Goal: Task Accomplishment & Management: Use online tool/utility

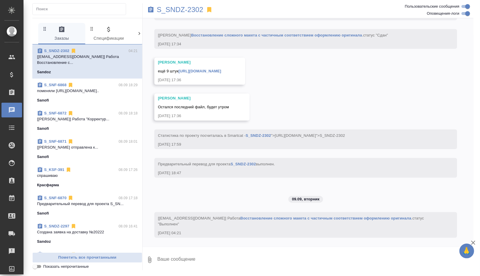
scroll to position [4864, 0]
click at [356, 68] on div "05.09, пятница [Кабаргина Анна] Клиент оставил комментарий: 05.09.25, 17:28 [Ка…" at bounding box center [308, 132] width 331 height 228
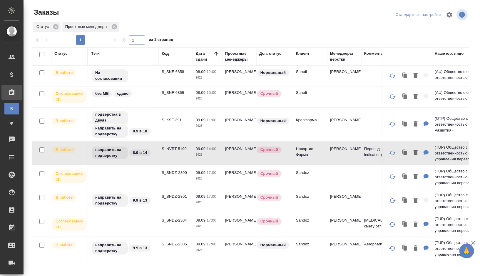
click at [156, 152] on td "направить на подверстку 8.9 в 14" at bounding box center [123, 153] width 71 height 21
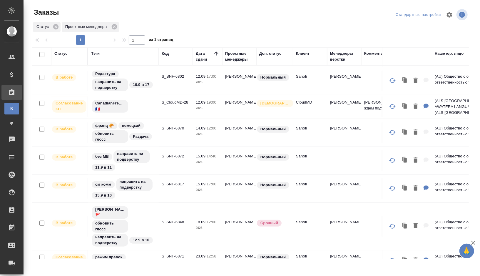
scroll to position [263, 0]
click at [170, 133] on td "S_SNF-6870" at bounding box center [176, 133] width 34 height 21
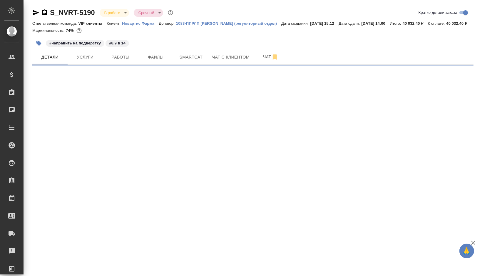
select select "RU"
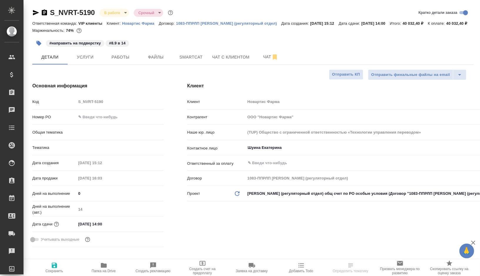
type input "[PERSON_NAME]"
type input "Комаров Роман"
click at [188, 61] on span "Smartcat" at bounding box center [191, 57] width 28 height 7
type textarea "x"
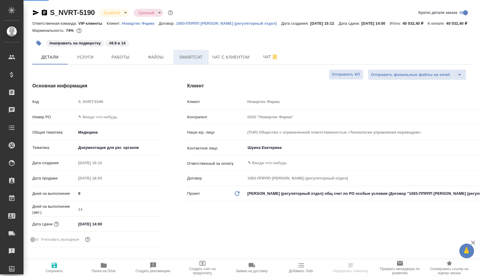
type textarea "x"
type input "VIP клиенты"
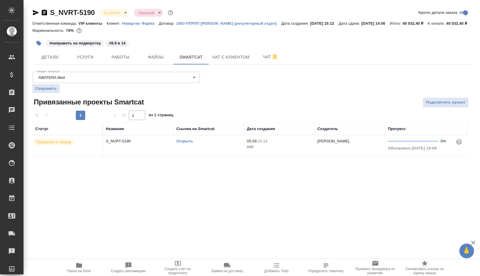
click at [185, 143] on link "Открыть" at bounding box center [184, 141] width 17 height 4
click at [117, 61] on span "Работы" at bounding box center [120, 57] width 28 height 7
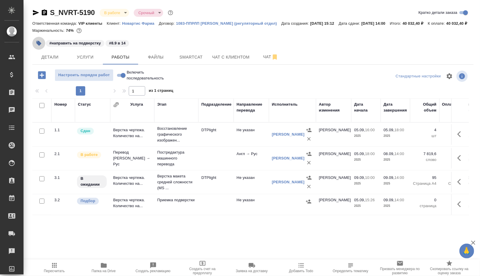
click at [38, 46] on icon "button" at bounding box center [38, 43] width 5 height 5
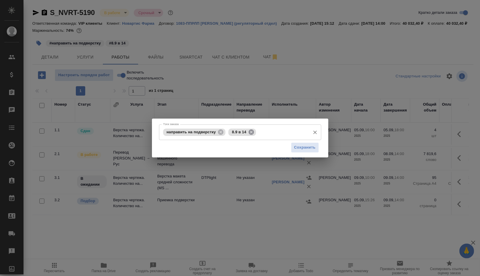
click at [252, 133] on icon at bounding box center [251, 131] width 5 height 5
click at [258, 133] on input "Тэги заказа" at bounding box center [283, 132] width 50 height 10
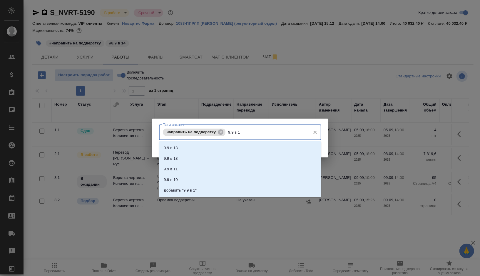
type input "9.9 в 10"
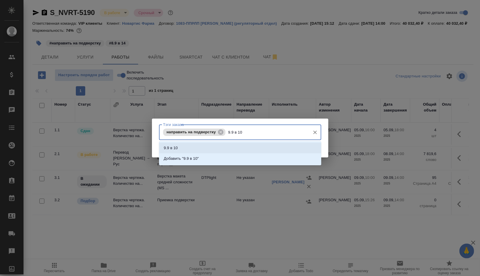
click at [189, 148] on li "9.9 в 10" at bounding box center [240, 148] width 162 height 11
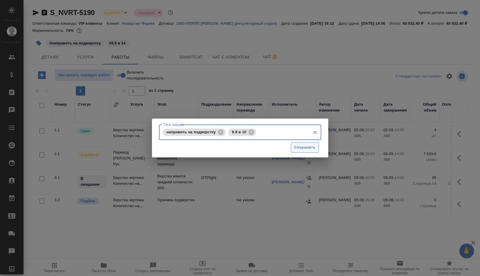
click at [301, 148] on span "Сохранить" at bounding box center [304, 147] width 21 height 7
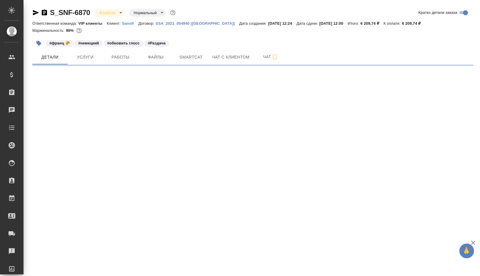
select select "RU"
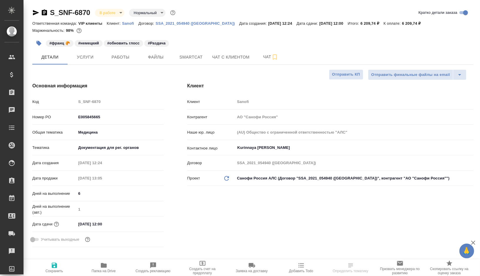
type textarea "x"
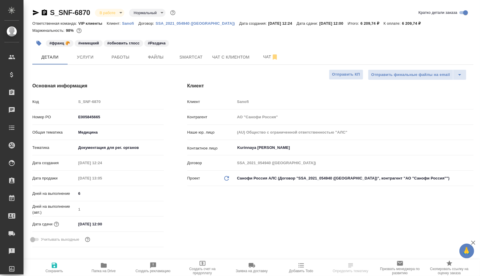
type textarea "x"
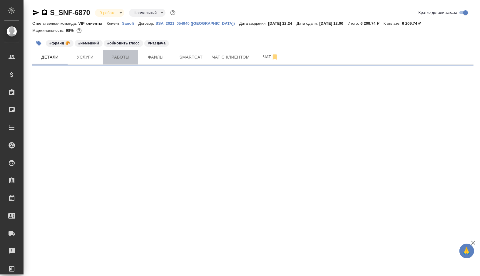
click at [119, 57] on span "Работы" at bounding box center [120, 57] width 28 height 7
select select "RU"
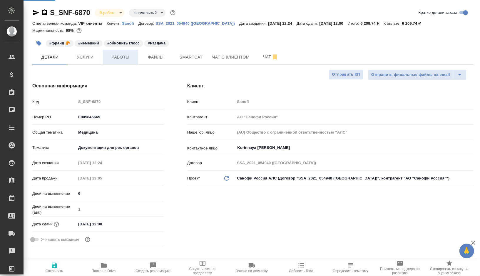
type textarea "x"
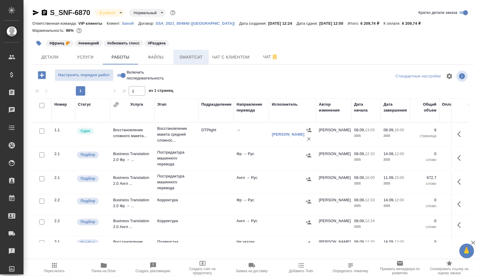
click at [194, 57] on span "Smartcat" at bounding box center [191, 57] width 28 height 7
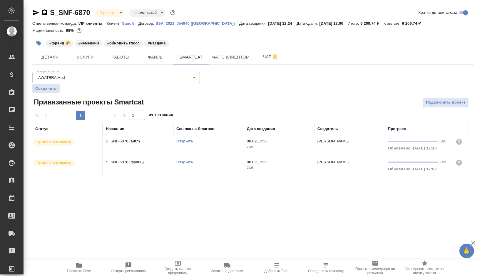
click at [184, 162] on link "Открыть" at bounding box center [184, 162] width 17 height 4
click at [124, 61] on button "Работы" at bounding box center [120, 57] width 35 height 15
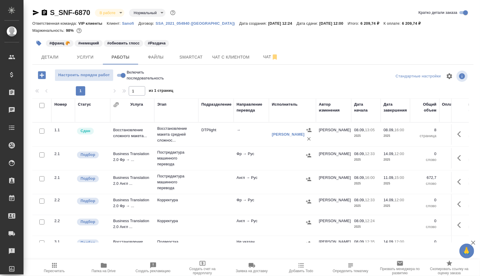
click at [204, 153] on td at bounding box center [216, 158] width 35 height 21
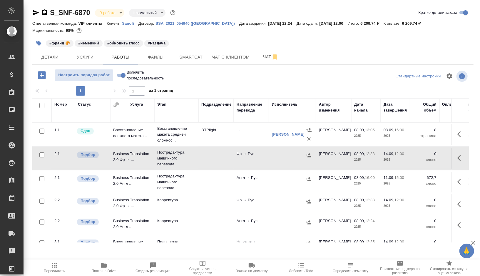
click at [204, 153] on td at bounding box center [216, 158] width 35 height 21
click at [236, 136] on td "→" at bounding box center [251, 134] width 35 height 21
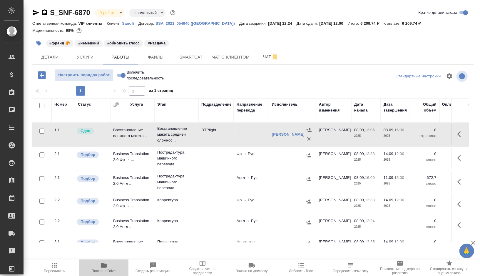
click at [105, 265] on icon "button" at bounding box center [104, 265] width 6 height 5
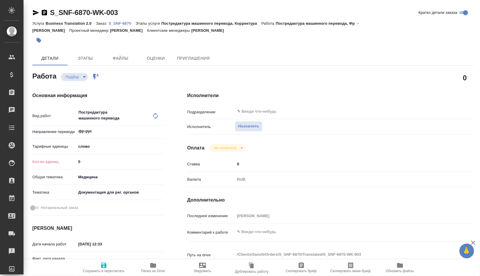
type textarea "x"
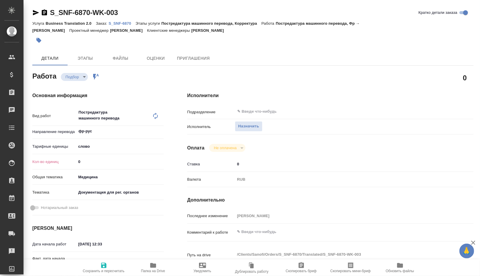
type textarea "x"
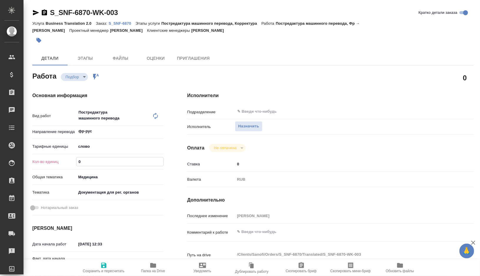
click at [87, 161] on input "0" at bounding box center [119, 161] width 87 height 9
type textarea "x"
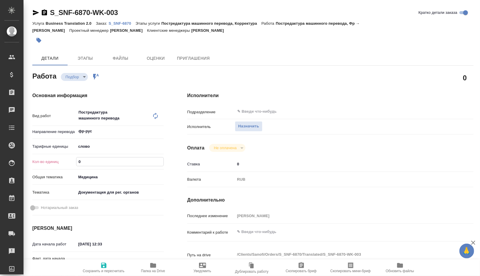
type textarea "x"
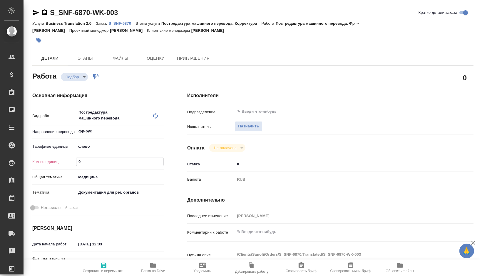
type textarea "x"
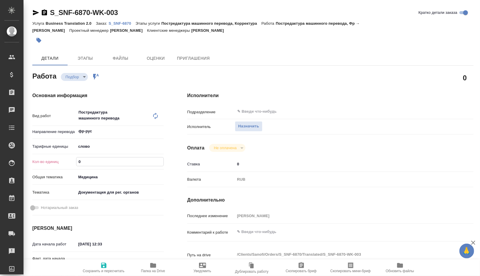
type textarea "x"
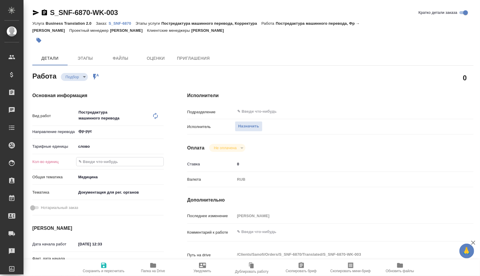
type textarea "x"
paste input "801.4"
type textarea "x"
type input "801.4"
type textarea "x"
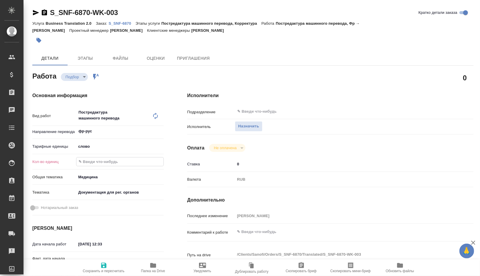
type textarea "x"
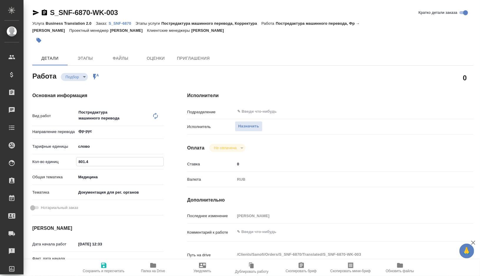
type textarea "x"
type input "801.4"
type textarea "x"
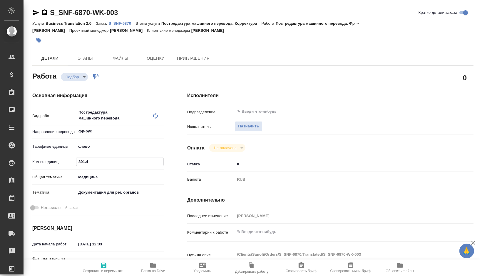
click at [253, 233] on textarea at bounding box center [342, 232] width 215 height 10
type textarea "x"
type textarea "ф"
type textarea "x"
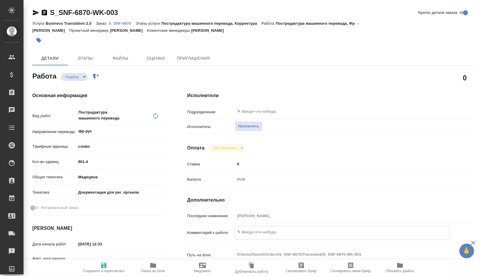
type textarea "x"
type textarea "фр"
type textarea "x"
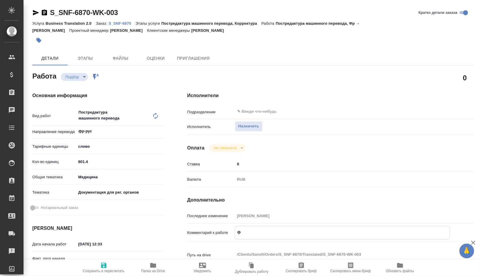
type textarea "x"
type textarea "фра"
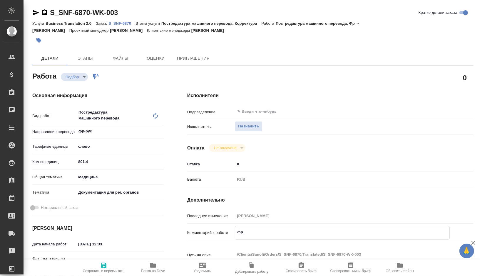
type textarea "x"
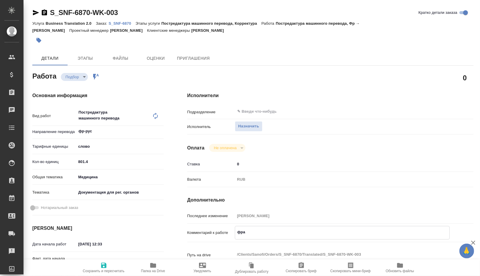
type textarea "фран"
type textarea "x"
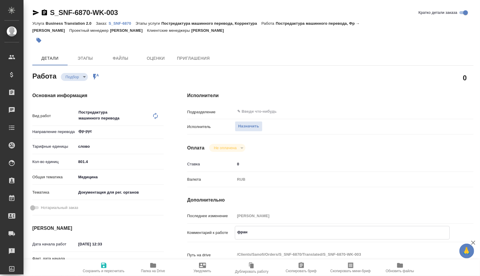
type textarea "x"
type textarea "франц"
type textarea "x"
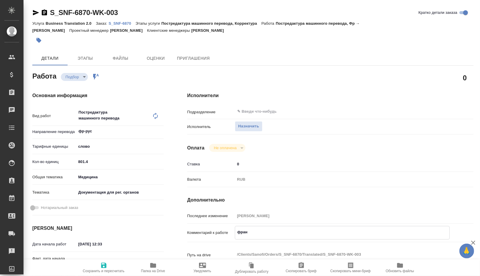
type textarea "x"
type textarea "францу"
type textarea "x"
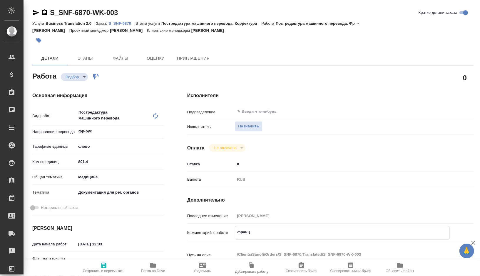
type textarea "x"
type textarea "француз"
type textarea "x"
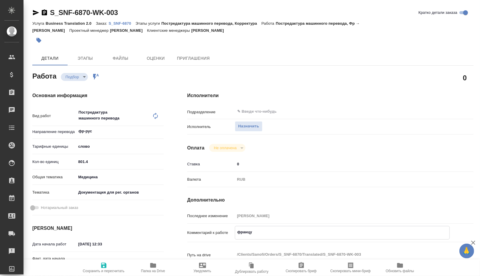
type textarea "x"
type textarea "французс"
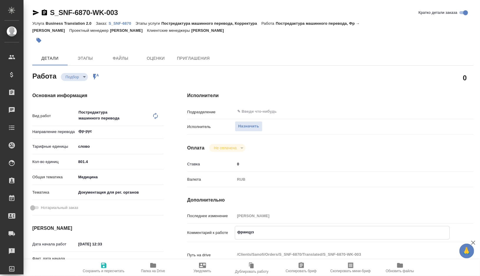
type textarea "x"
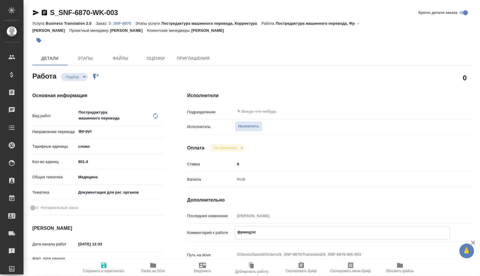
type textarea "французск"
type textarea "x"
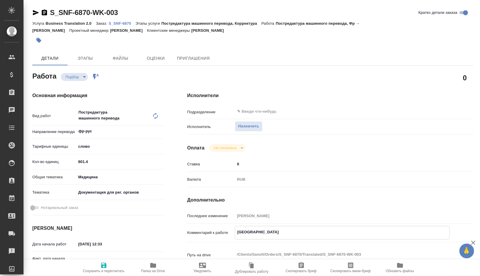
type textarea "x"
type textarea "французски"
type textarea "x"
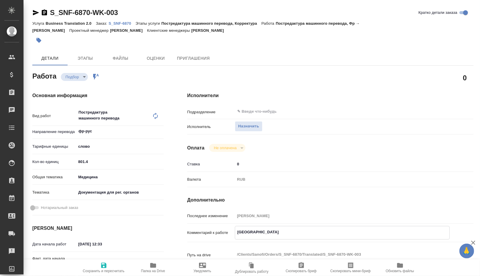
type textarea "x"
type textarea "французский"
type textarea "x"
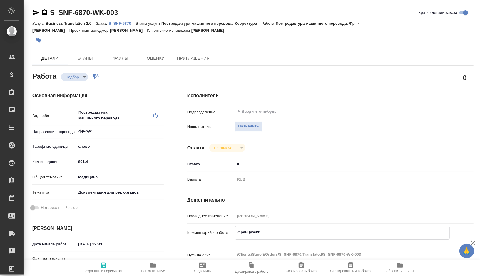
type textarea "x"
type textarea "французский"
type textarea "x"
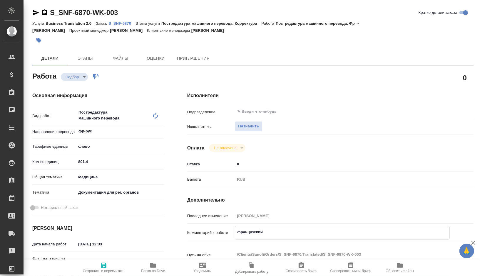
type textarea "x"
type textarea "французский я"
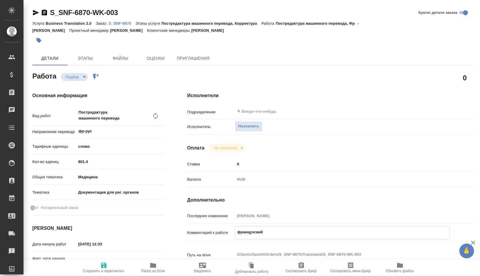
type textarea "x"
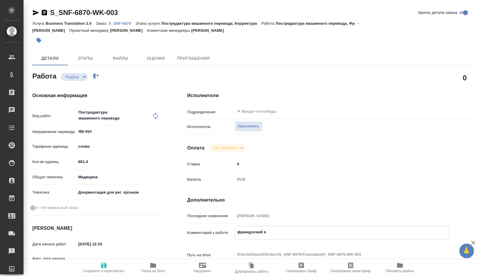
type textarea "французский яз"
type textarea "x"
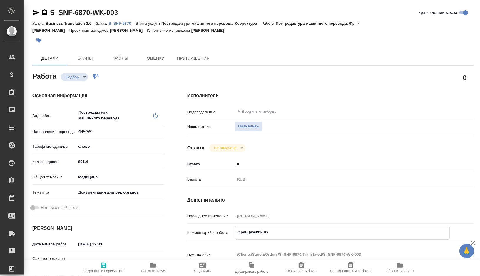
type textarea "x"
type textarea "французский язы"
type textarea "x"
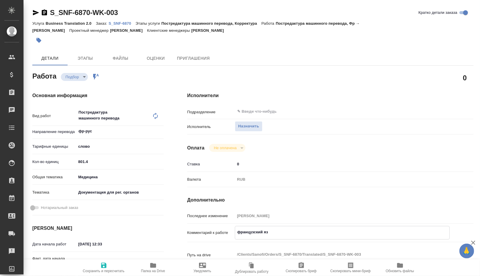
type textarea "x"
type textarea "французский язык"
type textarea "x"
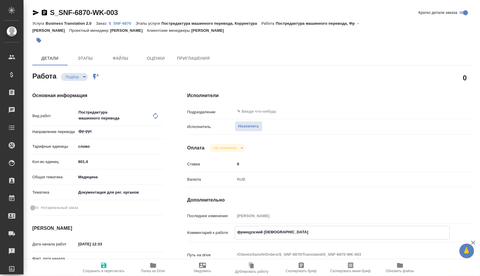
type textarea "x"
type textarea "французский язык"
type textarea "x"
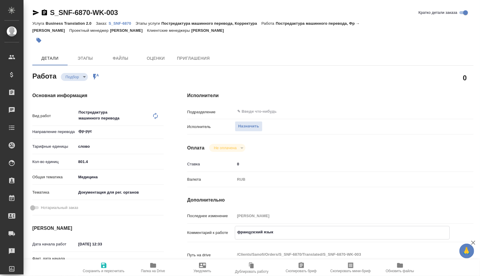
type textarea "x"
type textarea "французский язык и"
type textarea "x"
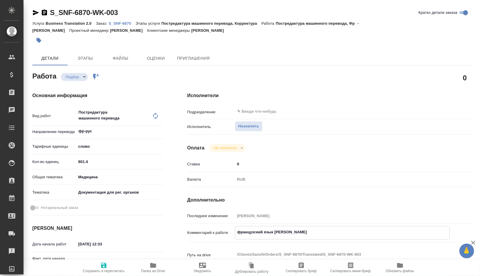
type textarea "x"
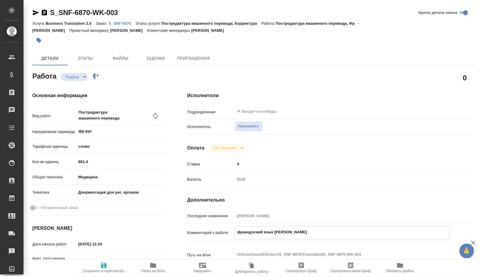
type textarea "французский язык из"
type textarea "x"
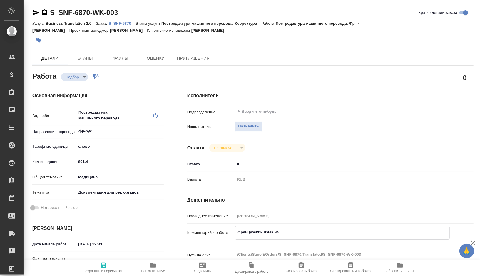
type textarea "x"
type textarea "французский язык из"
type textarea "x"
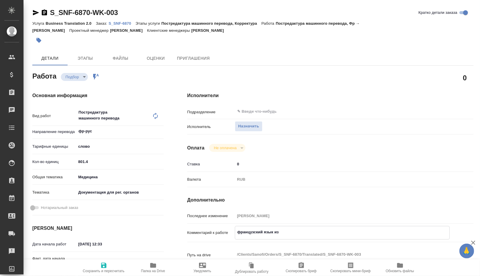
type textarea "x"
type textarea "французский язык из ф"
type textarea "x"
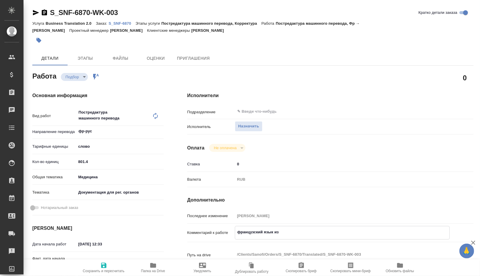
type textarea "x"
type textarea "французский язык из фа"
type textarea "x"
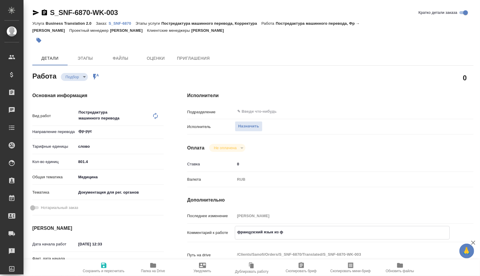
type textarea "x"
type textarea "французский язык из фай"
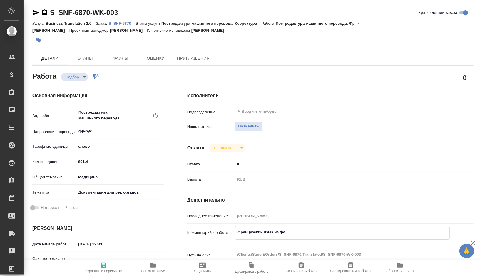
type textarea "x"
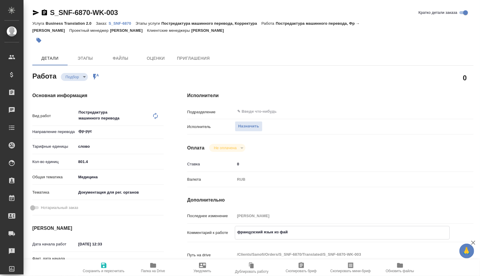
type textarea "французский язык из файл"
type textarea "x"
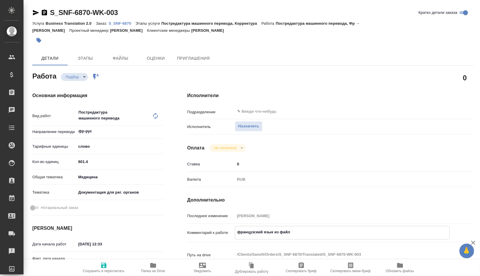
type textarea "x"
type textarea "французский язык из файла"
type textarea "x"
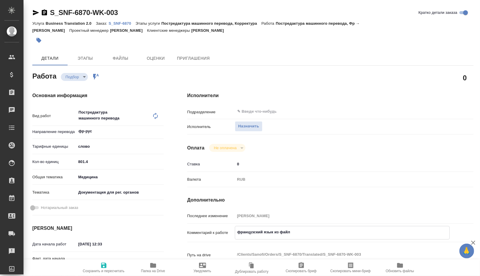
type textarea "x"
type textarea "французский язык из файла"
type textarea "x"
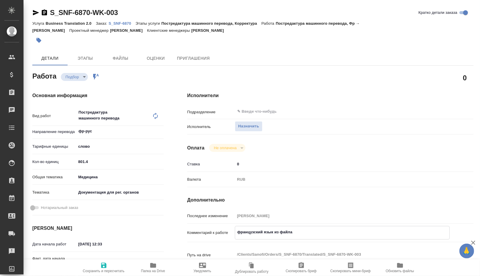
type textarea "x"
paste textarea "977"
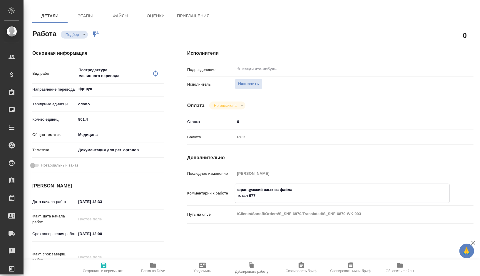
scroll to position [51, 0]
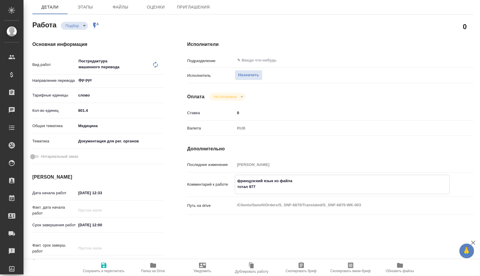
click at [99, 226] on input "14.09.2025 12:00" at bounding box center [101, 225] width 51 height 9
click at [146, 224] on icon "button" at bounding box center [146, 224] width 5 height 6
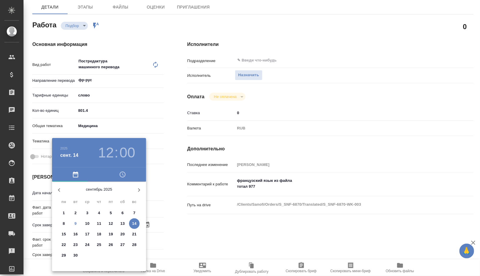
click at [112, 223] on p "12" at bounding box center [111, 224] width 4 height 6
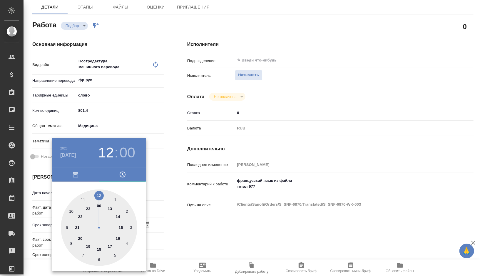
click at [123, 228] on div at bounding box center [99, 227] width 76 height 76
click at [187, 206] on div at bounding box center [240, 138] width 480 height 276
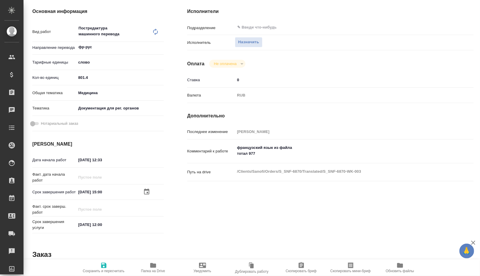
scroll to position [82, 0]
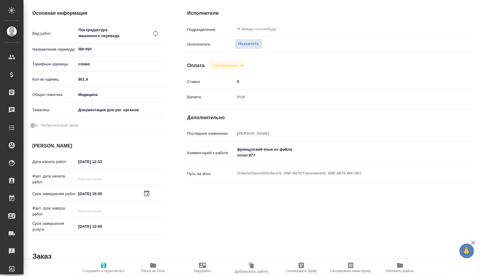
click at [114, 160] on input "08.09.2025 12:33" at bounding box center [101, 161] width 51 height 9
click at [104, 266] on icon "button" at bounding box center [103, 265] width 7 height 7
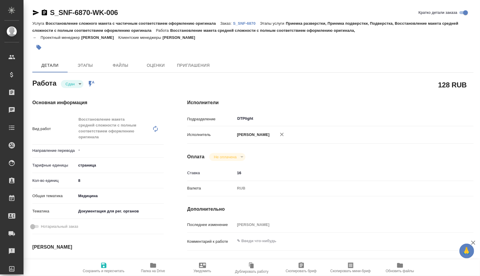
type textarea "x"
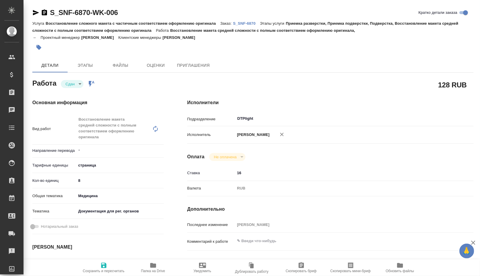
type textarea "x"
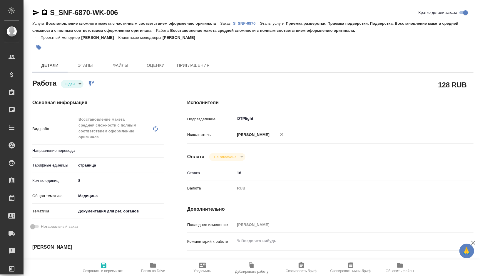
type textarea "x"
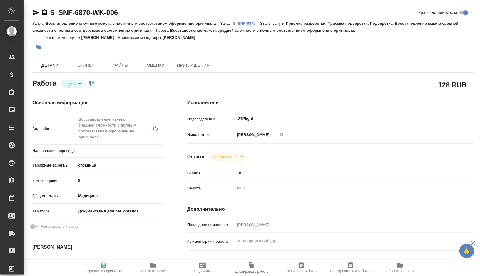
type textarea "x"
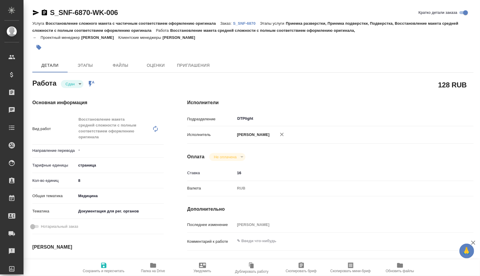
type textarea "x"
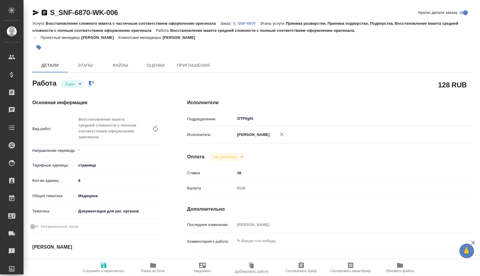
type textarea "x"
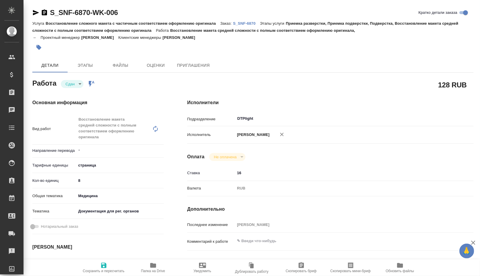
type textarea "x"
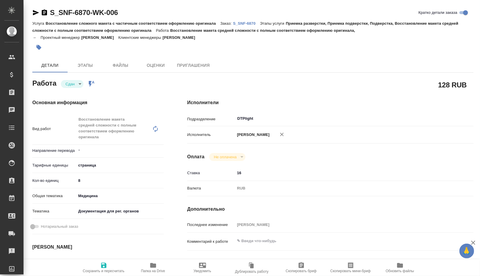
type textarea "x"
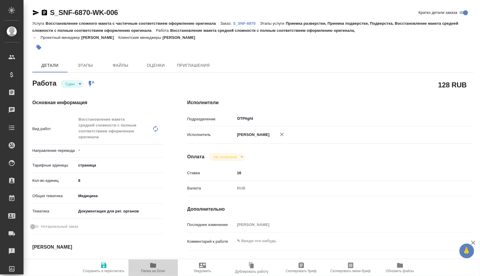
click at [146, 267] on span "Папка на Drive" at bounding box center [153, 267] width 42 height 11
type textarea "x"
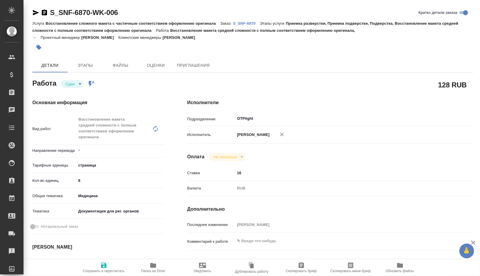
type textarea "x"
